Goal: Transaction & Acquisition: Purchase product/service

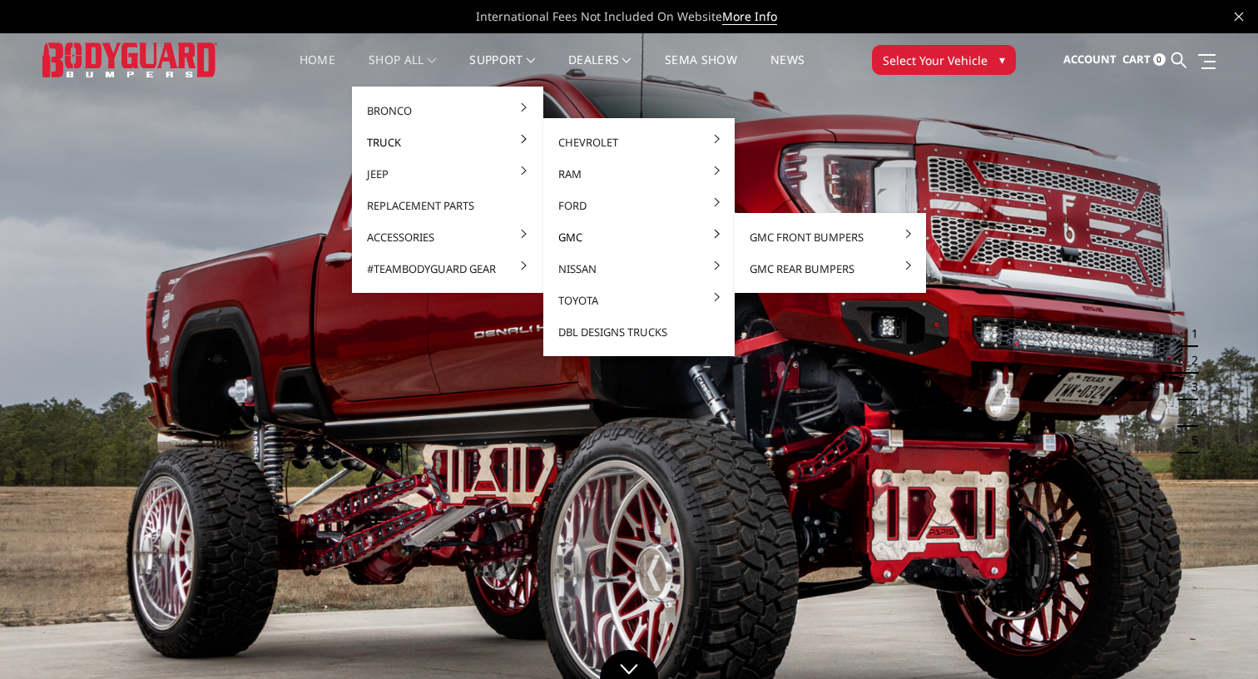
click at [569, 240] on link "GMC" at bounding box center [639, 237] width 178 height 32
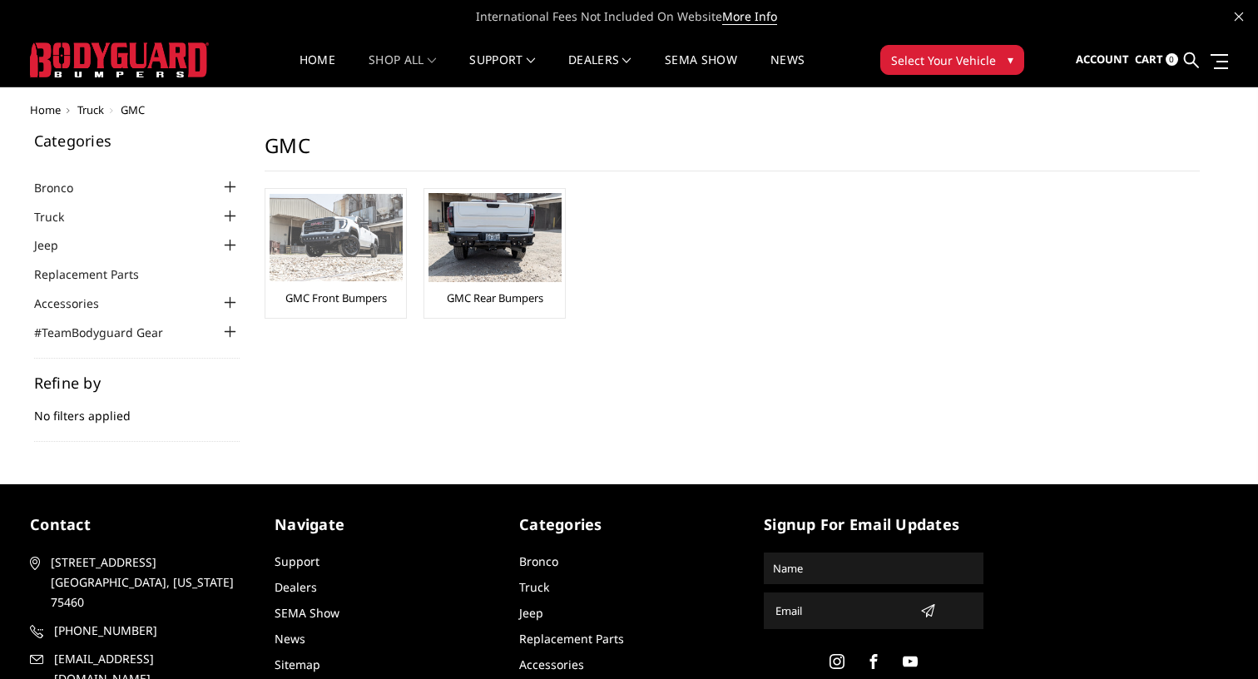
click at [376, 302] on link "GMC Front Bumpers" at bounding box center [336, 297] width 102 height 15
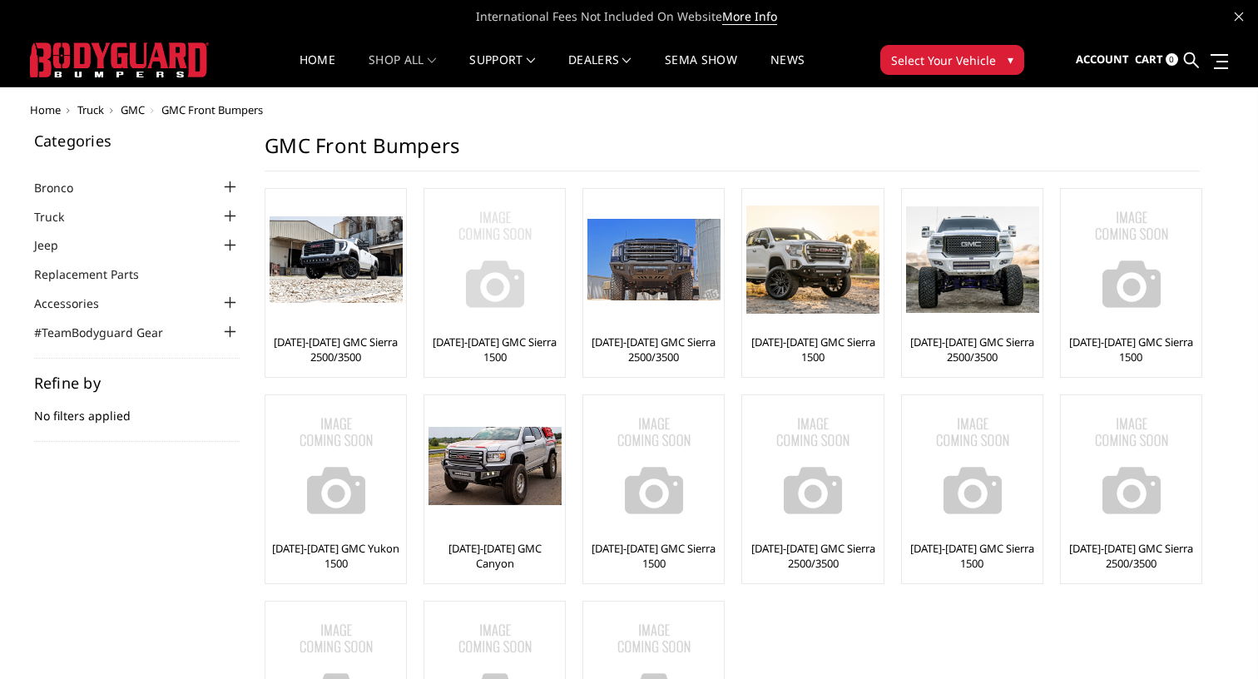
click at [483, 335] on link "[DATE]-[DATE] GMC Sierra 1500" at bounding box center [495, 350] width 132 height 30
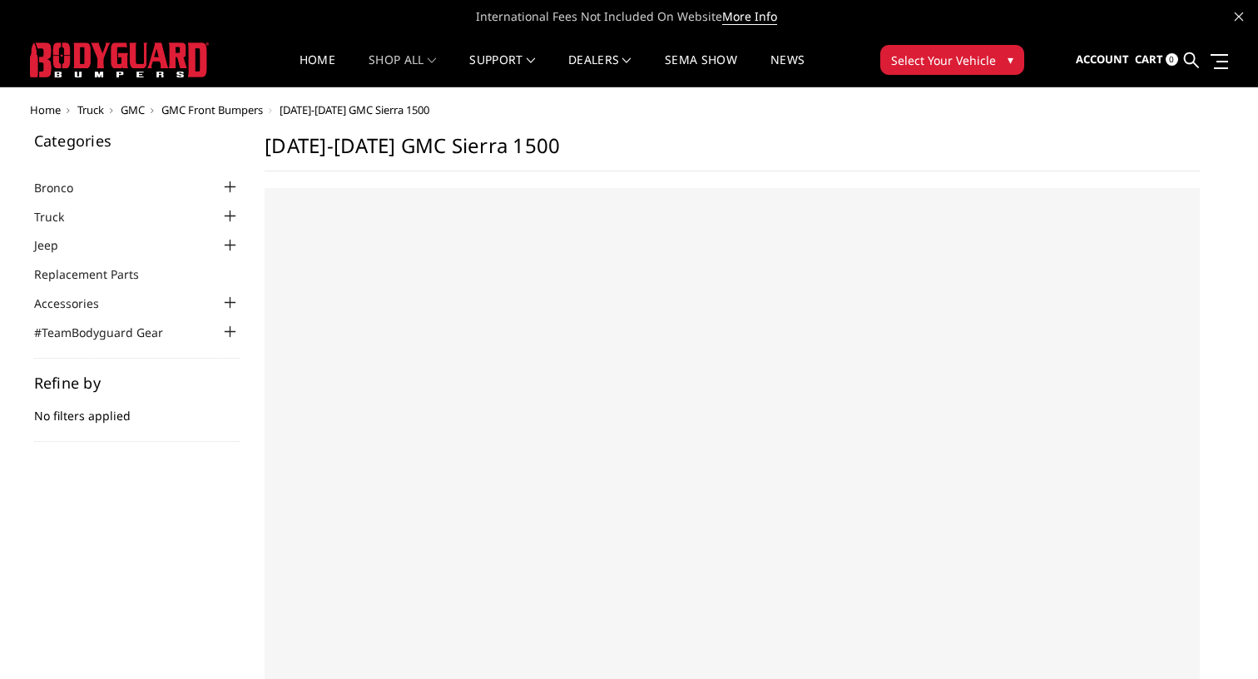
select select "US"
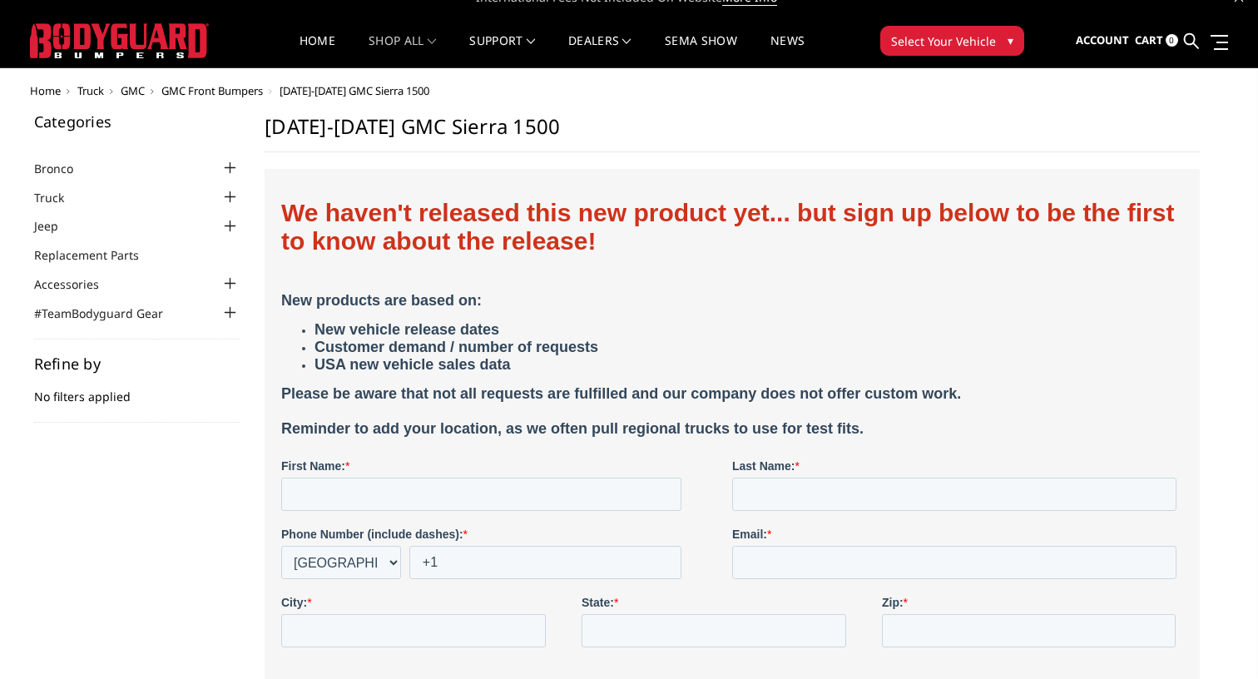
scroll to position [23, 0]
